Goal: Task Accomplishment & Management: Complete application form

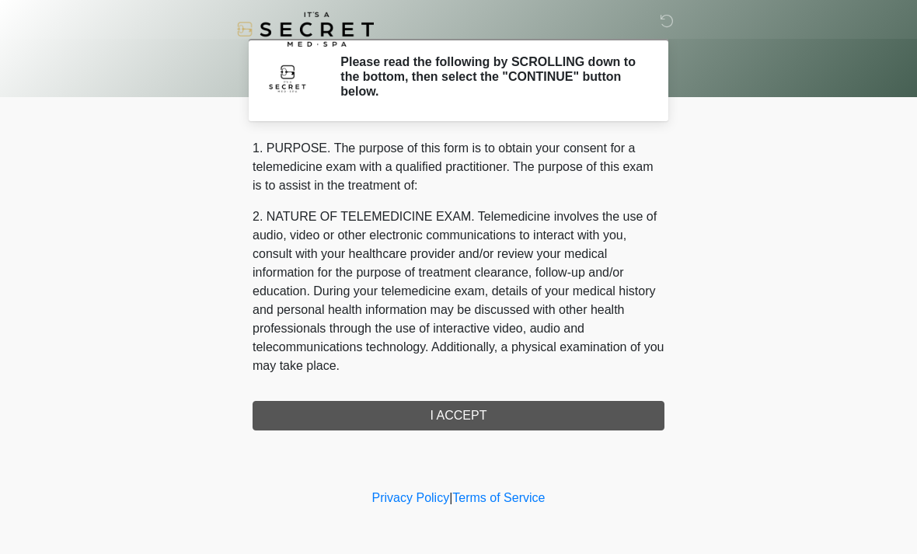
click at [490, 418] on div "1. PURPOSE. The purpose of this form is to obtain your consent for a telemedici…" at bounding box center [458, 284] width 412 height 291
click at [479, 401] on div "1. PURPOSE. The purpose of this form is to obtain your consent for a telemedici…" at bounding box center [458, 284] width 412 height 291
click at [492, 411] on div "1. PURPOSE. The purpose of this form is to obtain your consent for a telemedici…" at bounding box center [458, 284] width 412 height 291
click at [492, 410] on div "1. PURPOSE. The purpose of this form is to obtain your consent for a telemedici…" at bounding box center [458, 284] width 412 height 291
click at [517, 416] on div "1. PURPOSE. The purpose of this form is to obtain your consent for a telemedici…" at bounding box center [458, 284] width 412 height 291
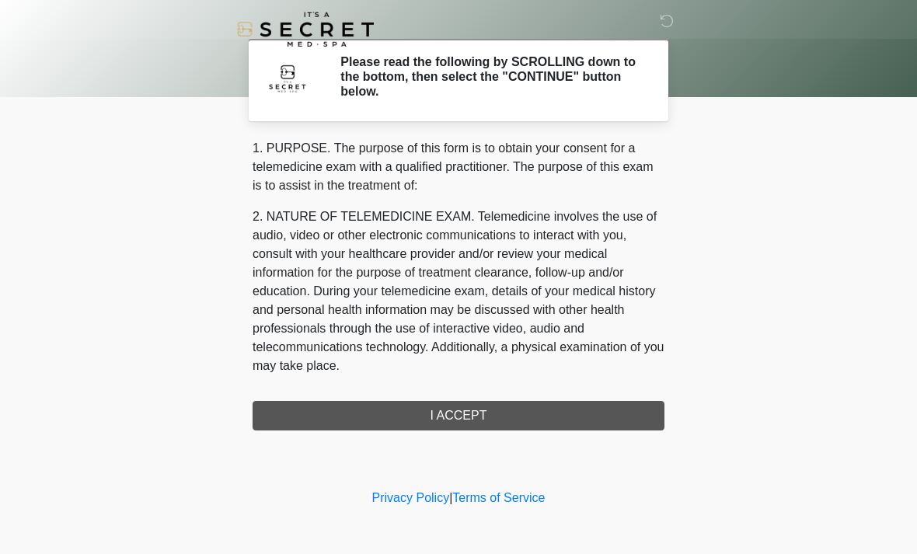
click at [511, 407] on div "1. PURPOSE. The purpose of this form is to obtain your consent for a telemedici…" at bounding box center [458, 284] width 412 height 291
click at [524, 413] on div "1. PURPOSE. The purpose of this form is to obtain your consent for a telemedici…" at bounding box center [458, 284] width 412 height 291
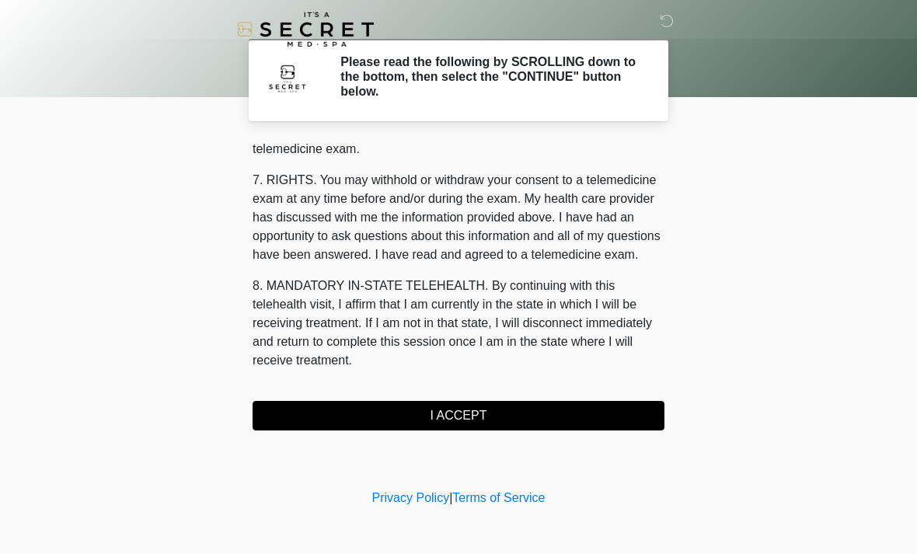
click at [524, 419] on button "I ACCEPT" at bounding box center [458, 416] width 412 height 30
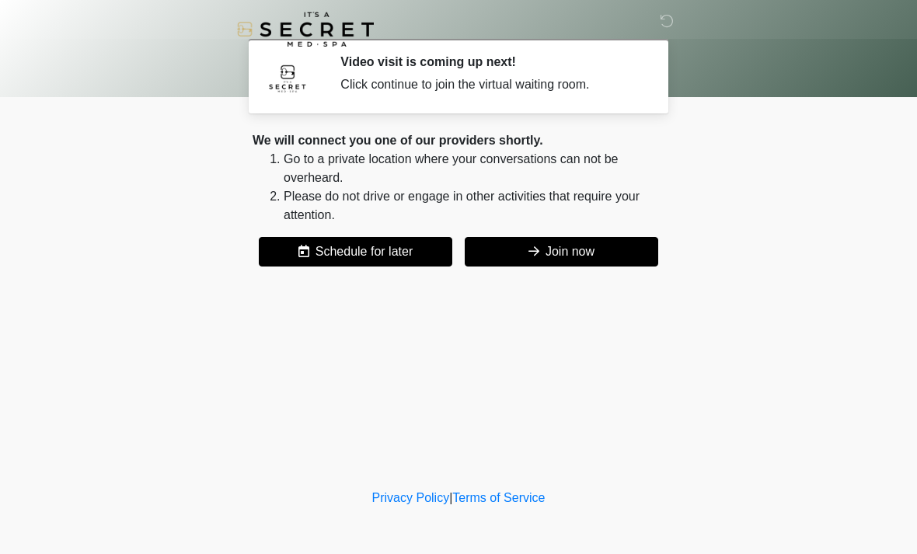
click at [592, 259] on button "Join now" at bounding box center [561, 252] width 193 height 30
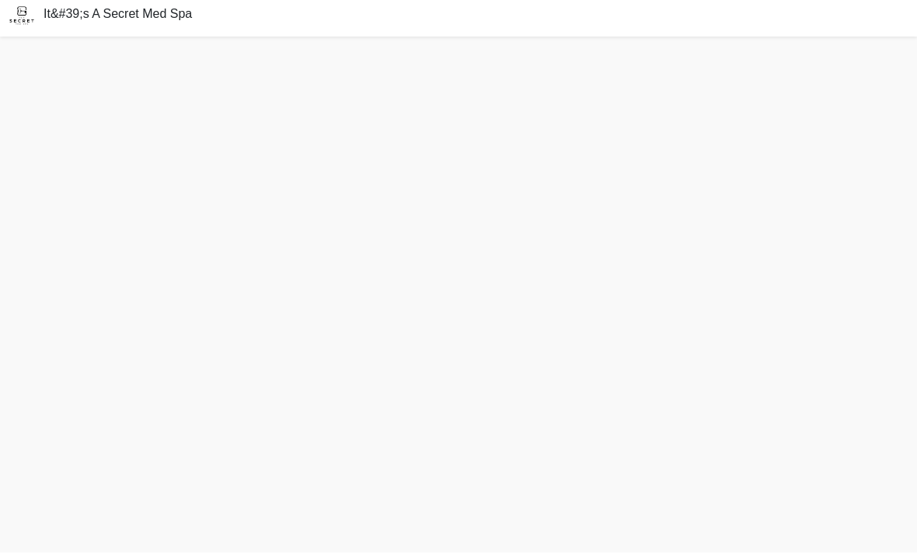
scroll to position [5, 0]
